Goal: Information Seeking & Learning: Learn about a topic

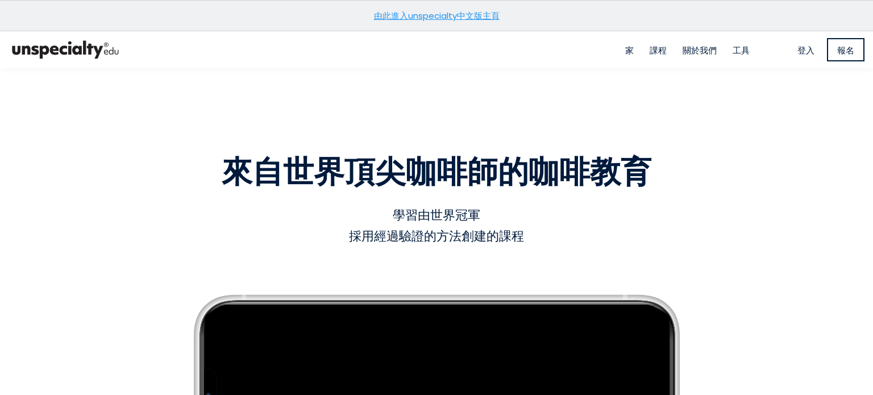
click at [779, 239] on section "空白處，拖曳調整大小 來自世界頂尖咖啡師的 咖啡教育 來自世界頂尖咖啡師的咖啡教育 學習由世界冠軍 採用經過驗證的方法創建的課程 學習由世界冠軍採用經過驗證的…" at bounding box center [436, 321] width 873 height 507
click at [767, 190] on section "空白處，拖曳調整大小 來自世界頂尖咖啡師的 咖啡教育 來自世界頂尖咖啡師的咖啡教育 學習由世界冠軍 採用經過驗證的方法創建的課程 學習由世界冠軍採用經過驗證的…" at bounding box center [436, 321] width 873 height 507
click at [691, 52] on font "關於我們" at bounding box center [700, 50] width 34 height 12
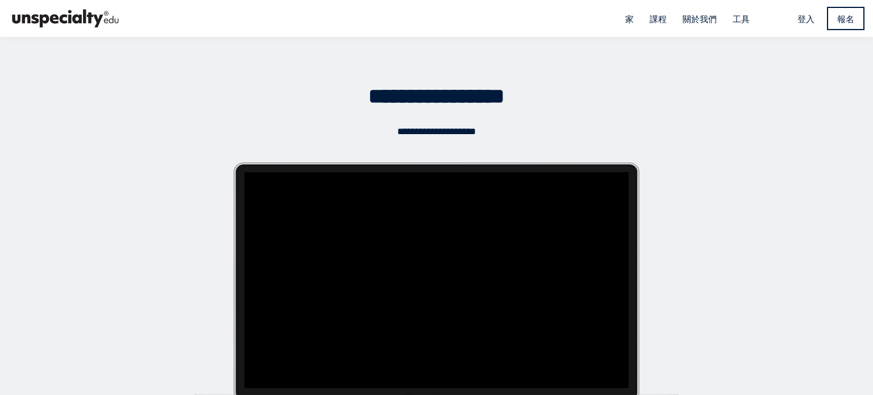
click at [625, 18] on font "家" at bounding box center [629, 19] width 9 height 12
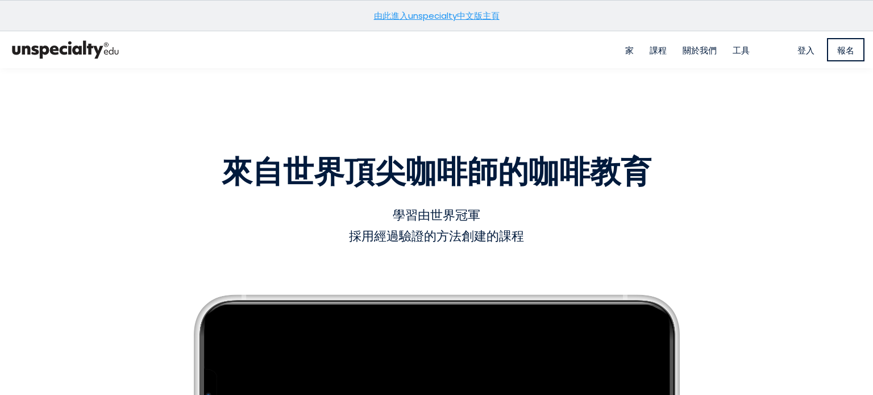
click at [741, 47] on font "工具" at bounding box center [741, 50] width 17 height 12
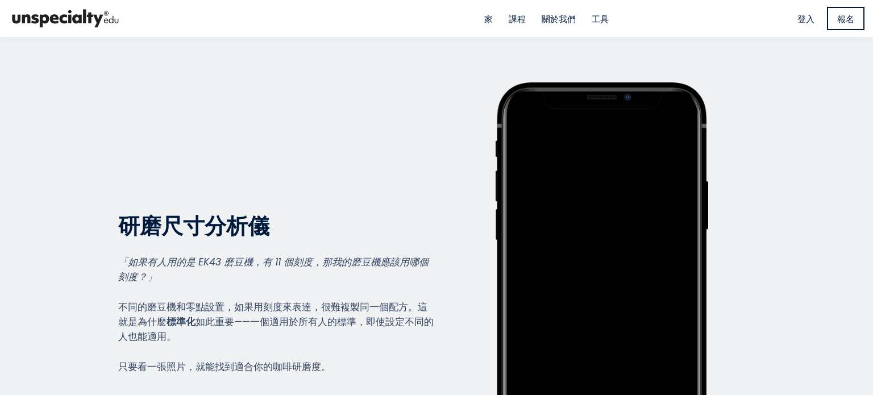
click at [561, 15] on font "關於我們" at bounding box center [559, 19] width 34 height 12
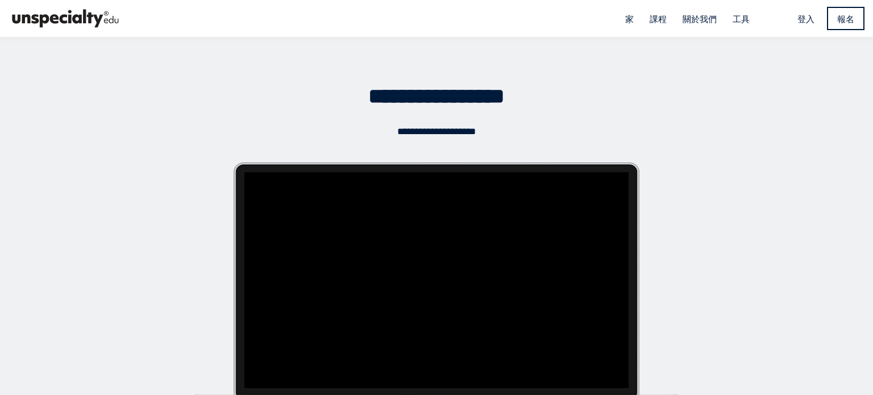
click at [651, 15] on font "課程" at bounding box center [658, 19] width 17 height 12
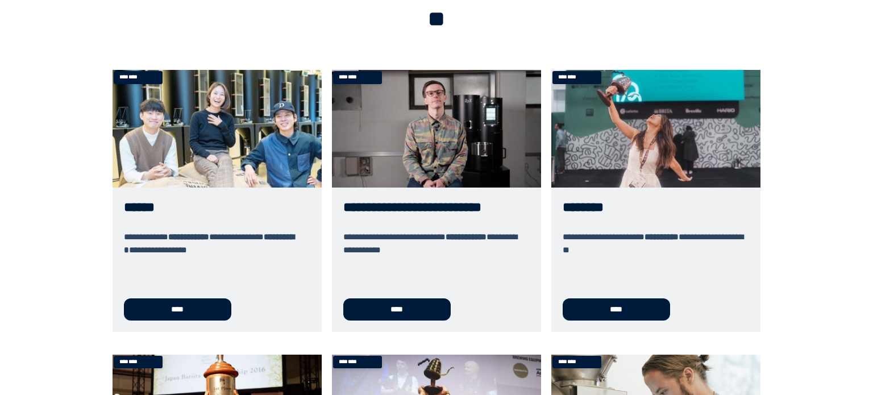
scroll to position [77, 0]
click at [213, 301] on link "******" at bounding box center [217, 200] width 209 height 261
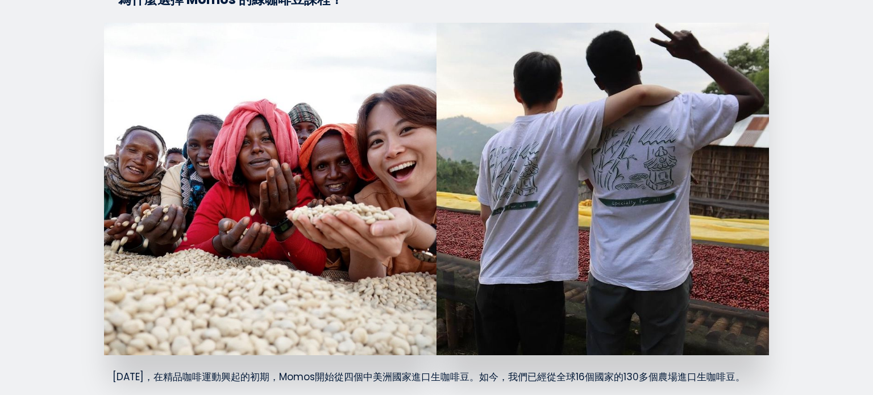
scroll to position [1582, 0]
drag, startPoint x: 724, startPoint y: 277, endPoint x: 724, endPoint y: 215, distance: 62.0
click at [724, 215] on div at bounding box center [603, 188] width 333 height 333
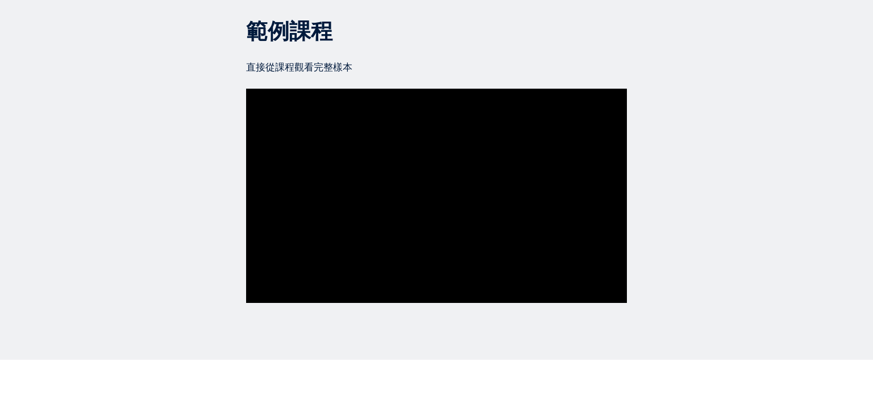
scroll to position [5019, 0]
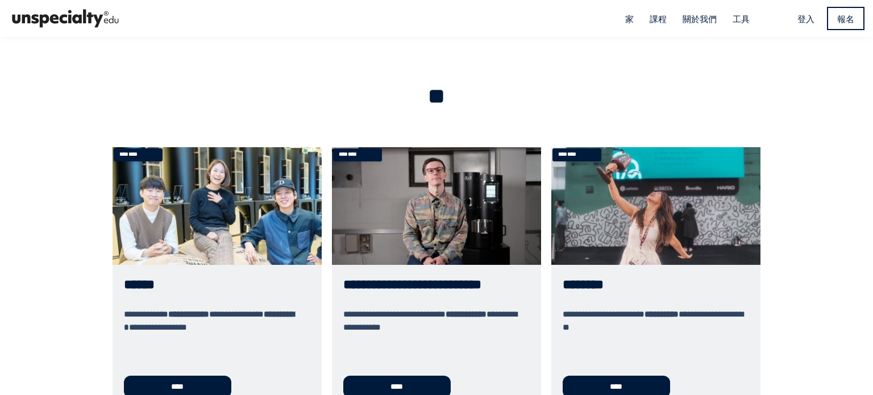
click at [73, 20] on img at bounding box center [66, 19] width 114 height 28
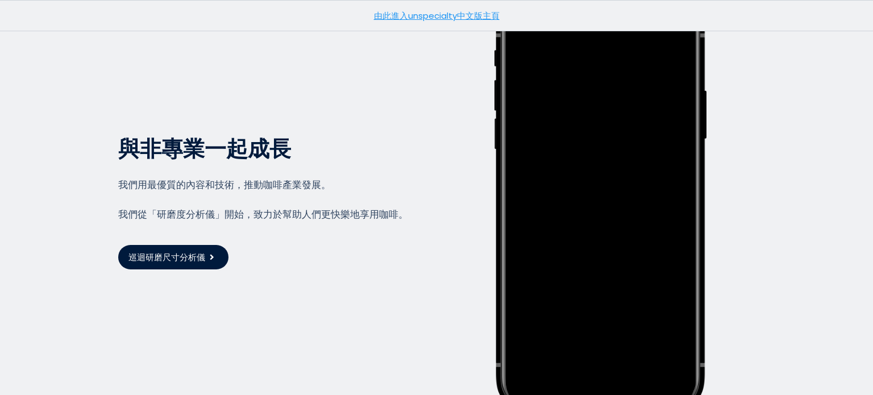
scroll to position [2924, 0]
